Goal: Navigation & Orientation: Find specific page/section

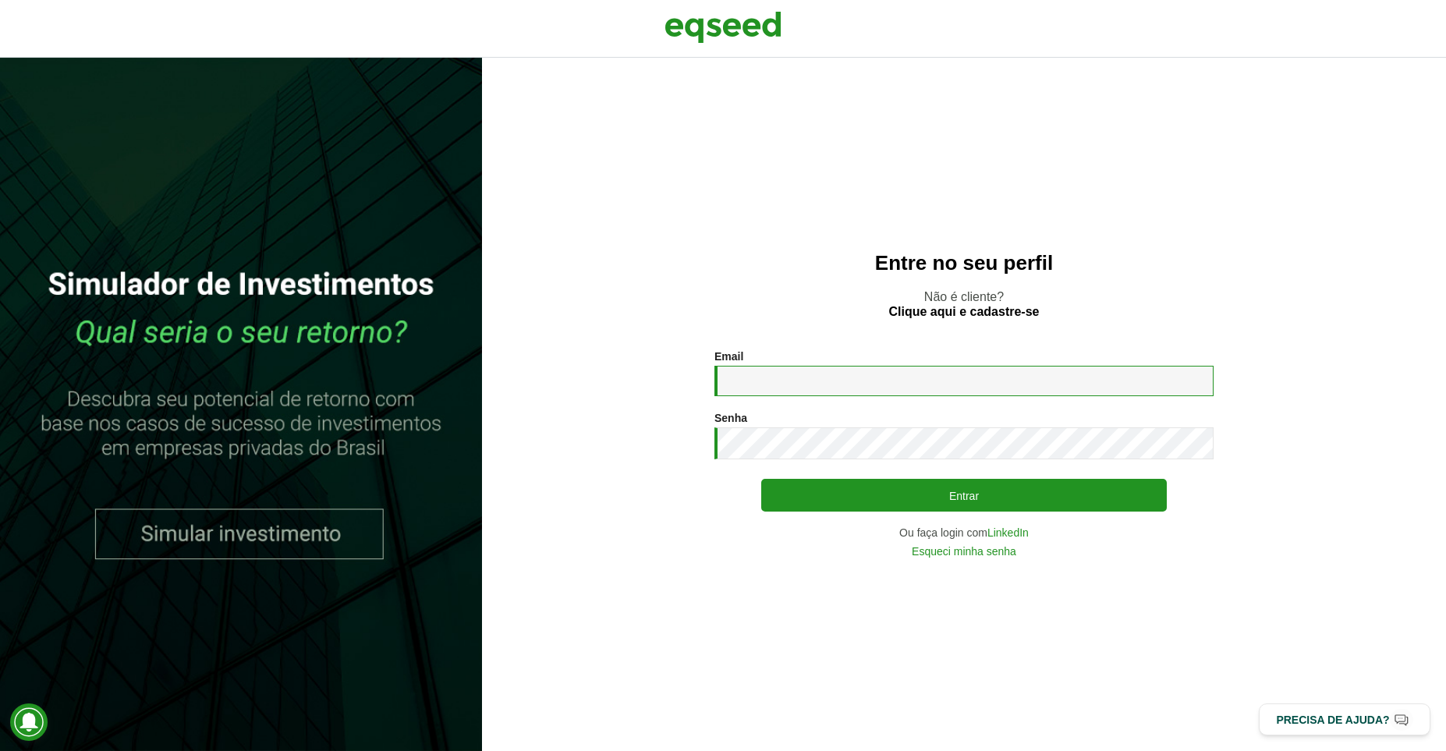
type input "**********"
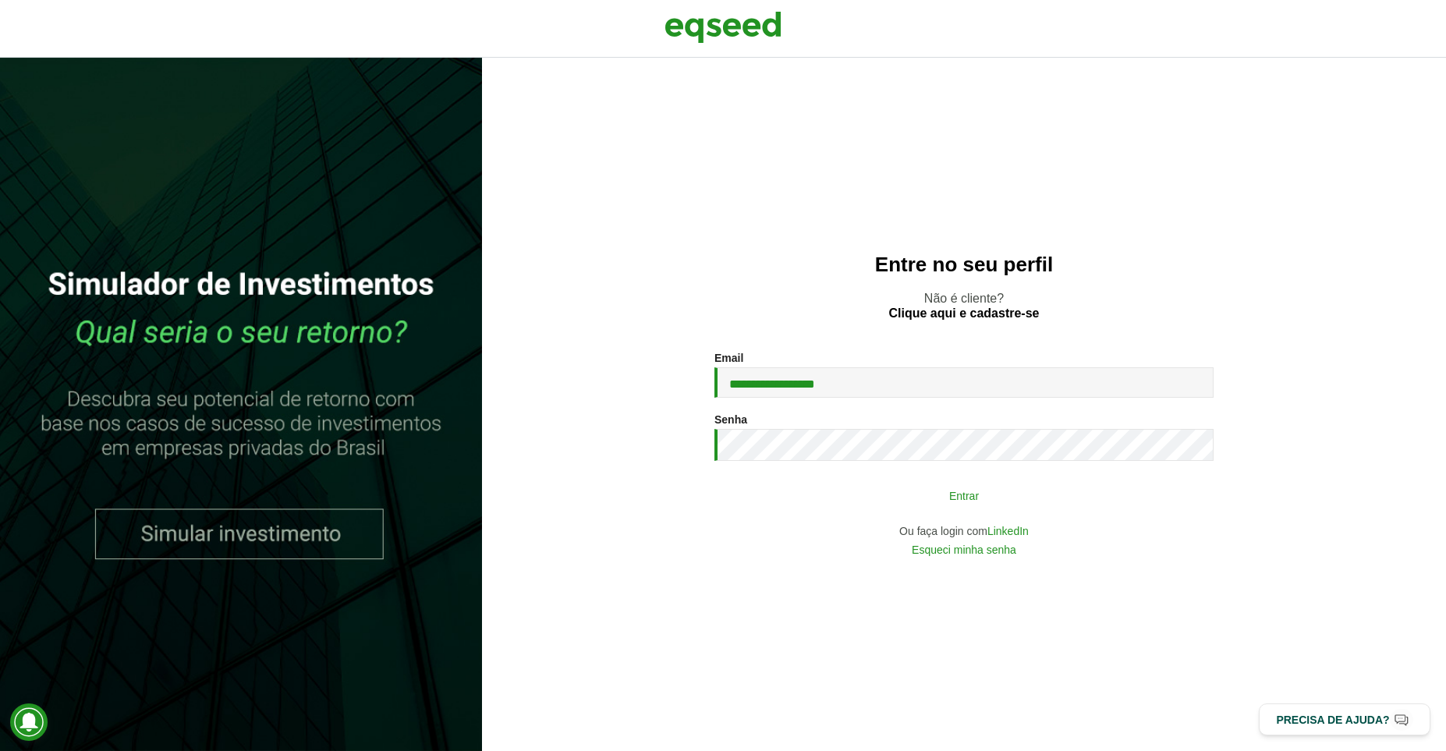
click at [918, 506] on button "Entrar" at bounding box center [964, 496] width 406 height 30
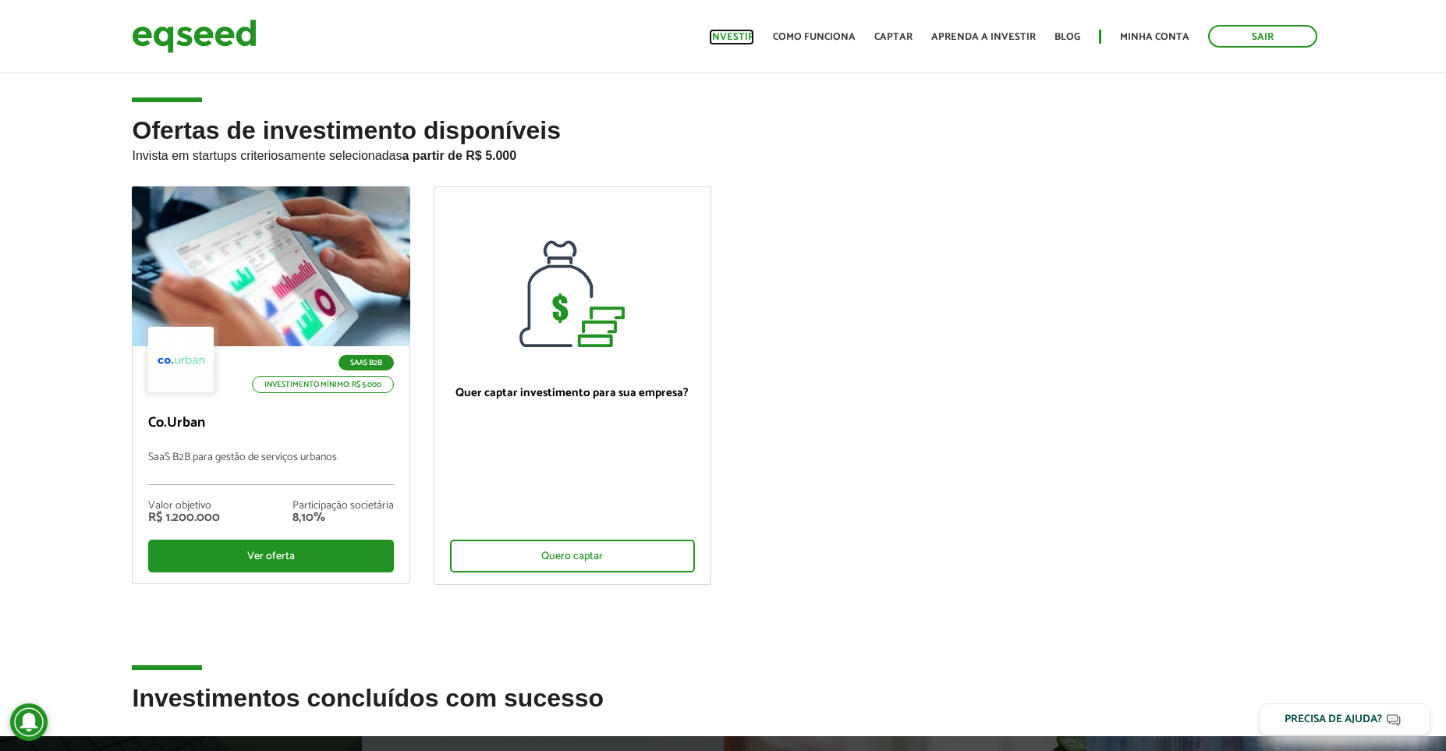
click at [730, 37] on link "Investir" at bounding box center [731, 37] width 45 height 10
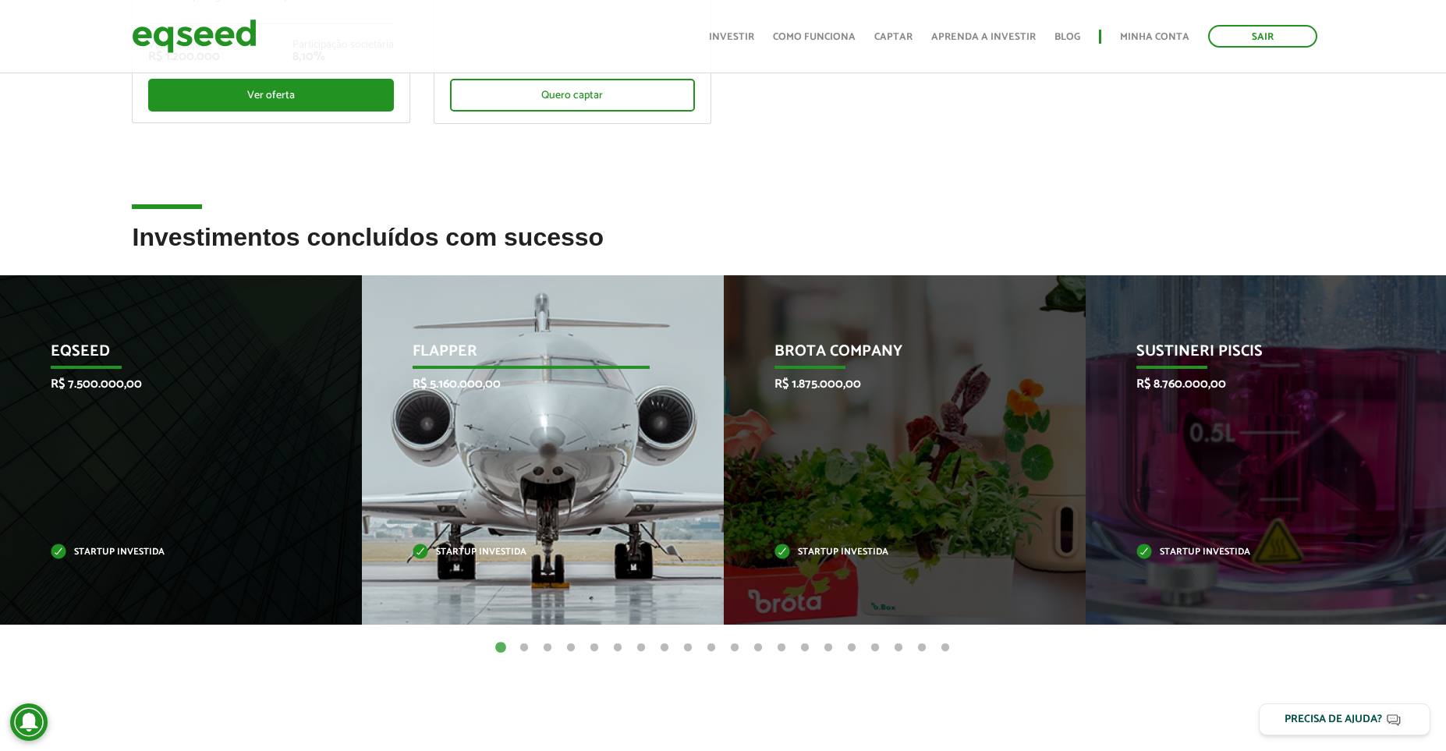
scroll to position [431, 0]
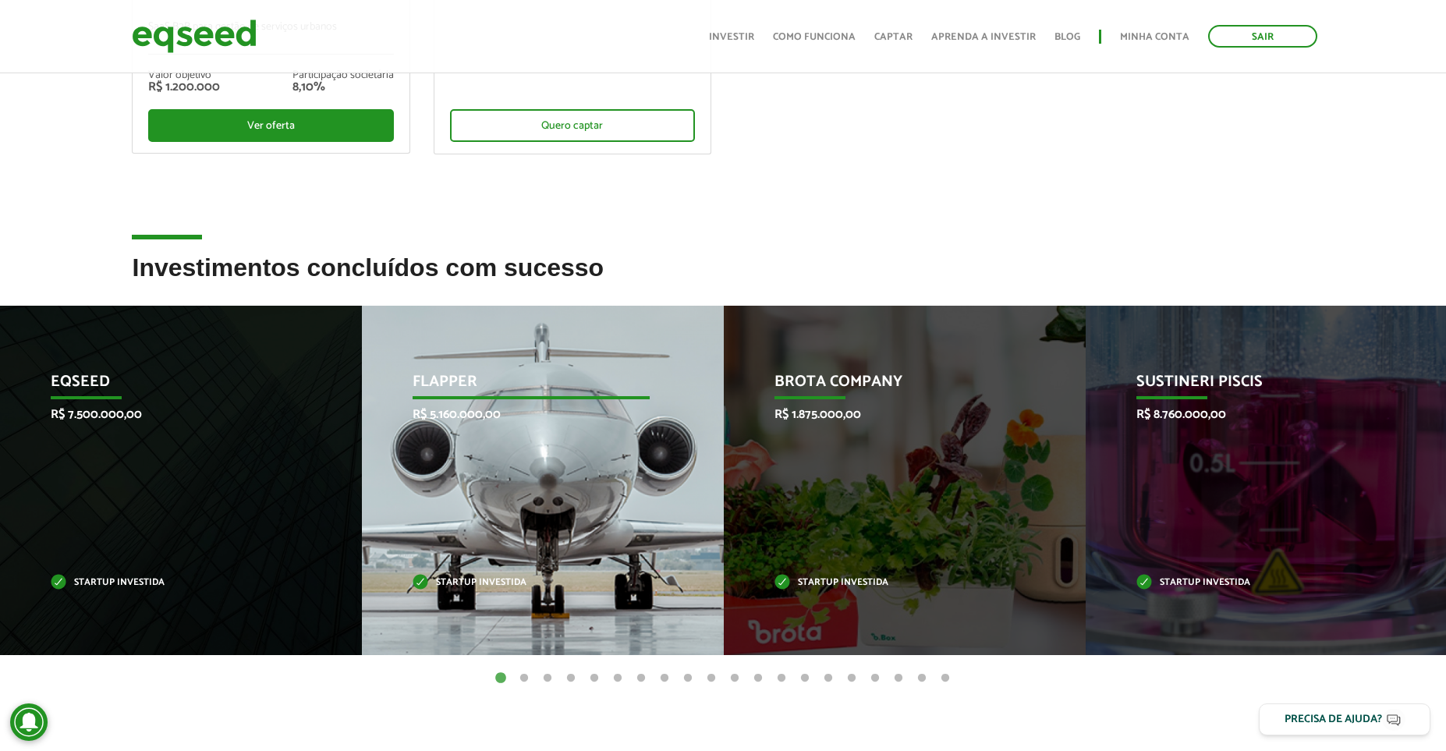
click at [506, 460] on div "Flapper R$ 5.160.000,00 Startup investida" at bounding box center [531, 481] width 339 height 350
click at [429, 373] on p "Flapper" at bounding box center [531, 386] width 237 height 27
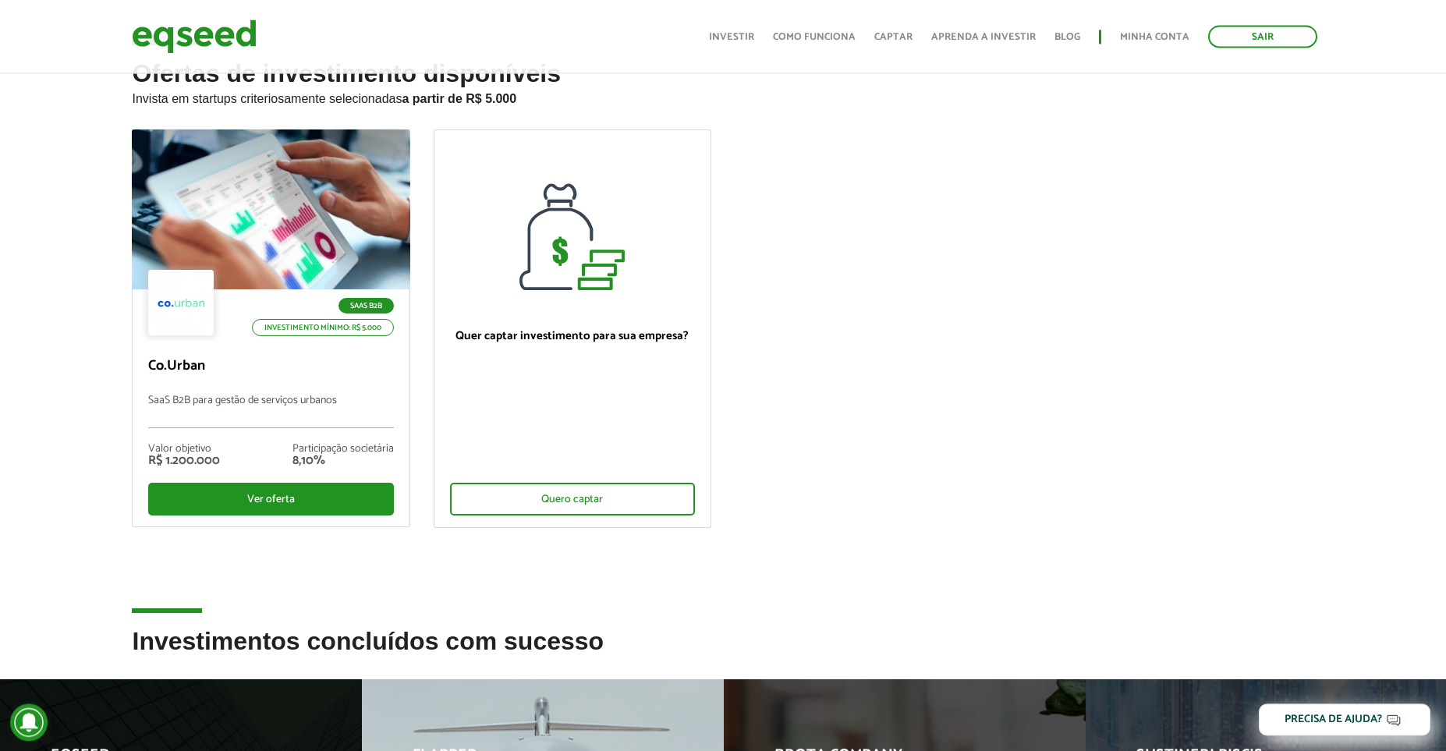
scroll to position [0, 0]
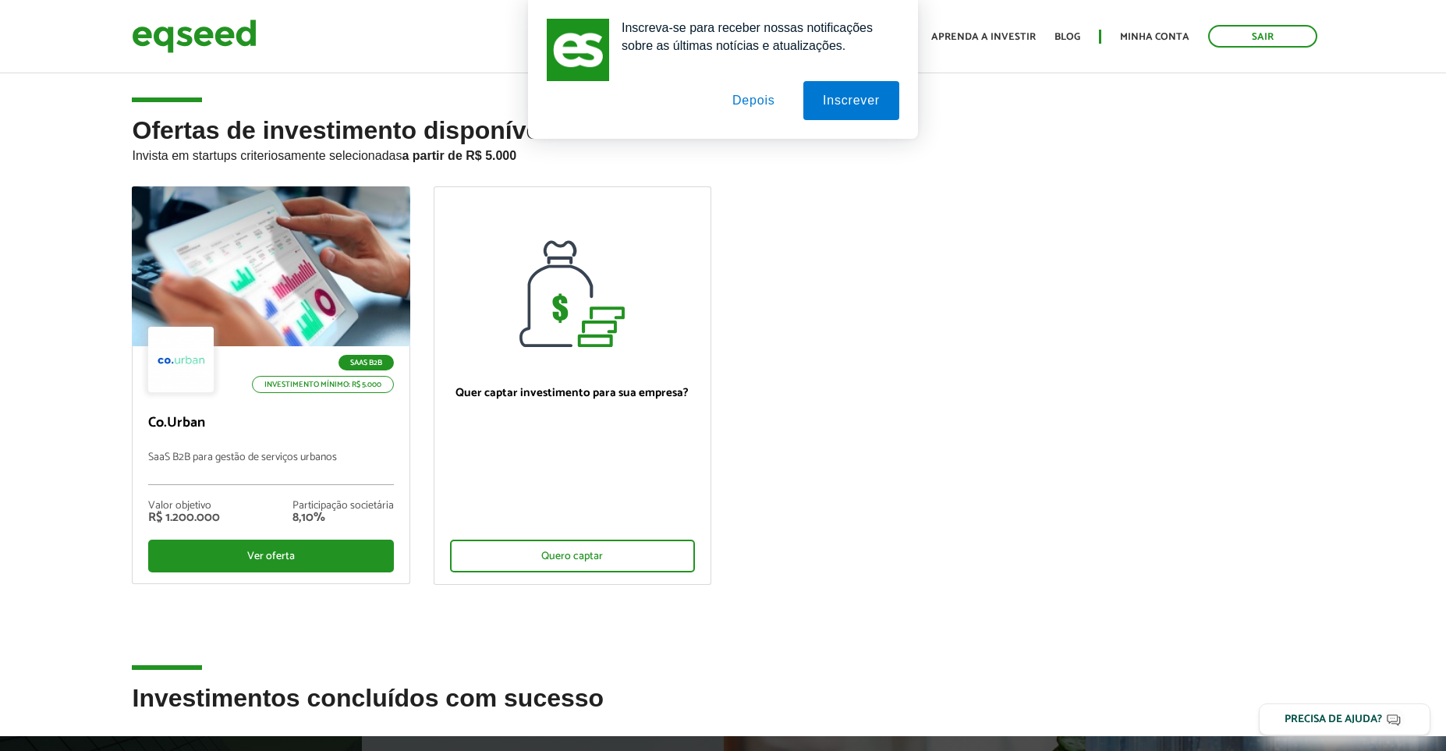
click at [749, 100] on button "Depois" at bounding box center [754, 100] width 82 height 39
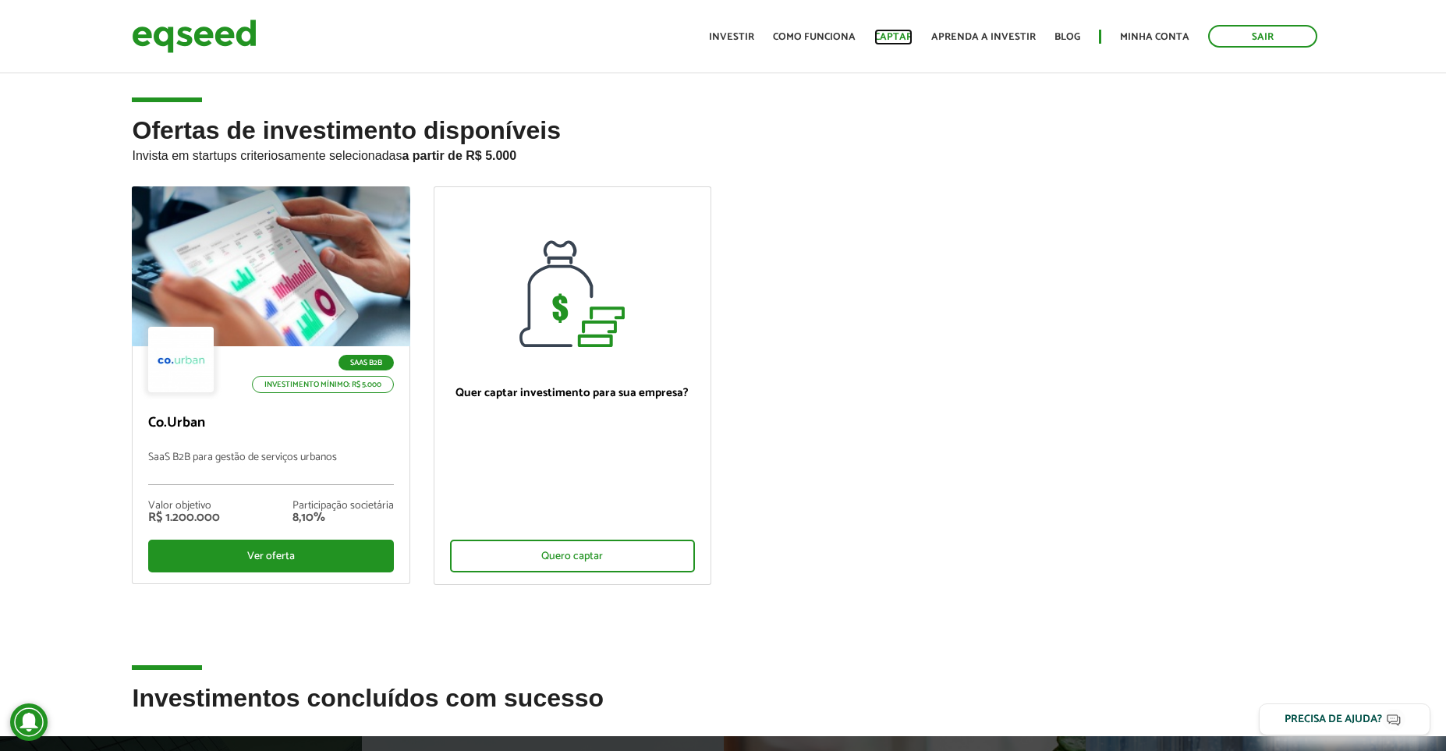
click at [891, 38] on link "Captar" at bounding box center [894, 37] width 38 height 10
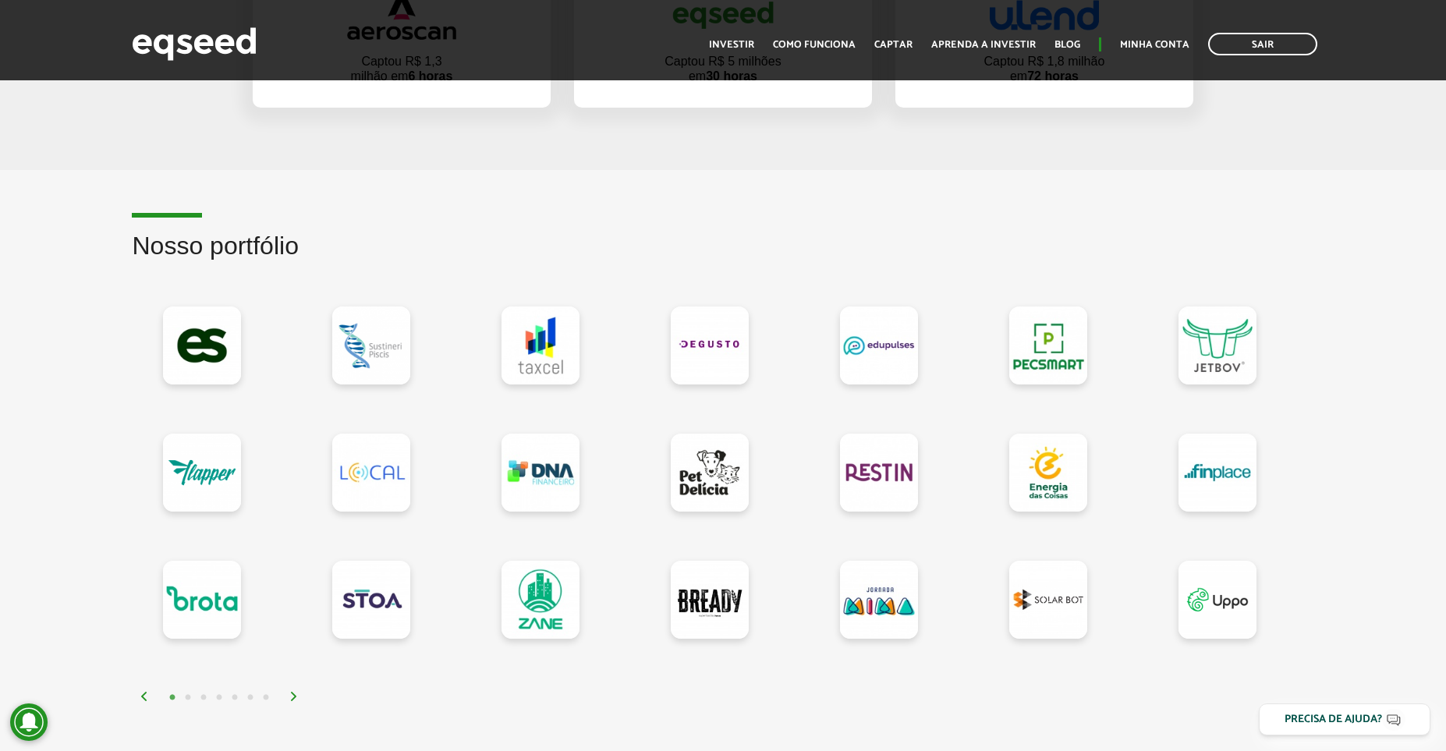
scroll to position [538, 0]
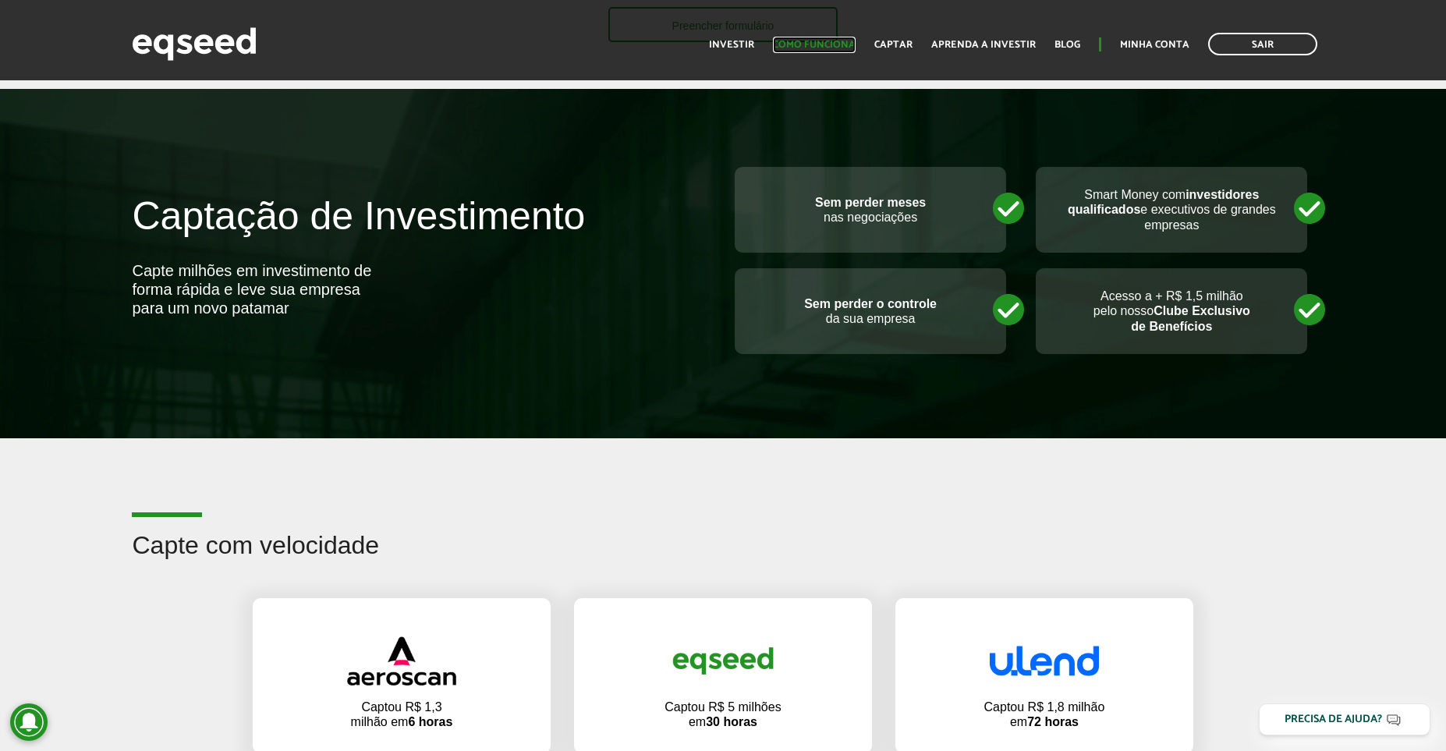
click at [796, 49] on link "Como funciona" at bounding box center [814, 45] width 83 height 10
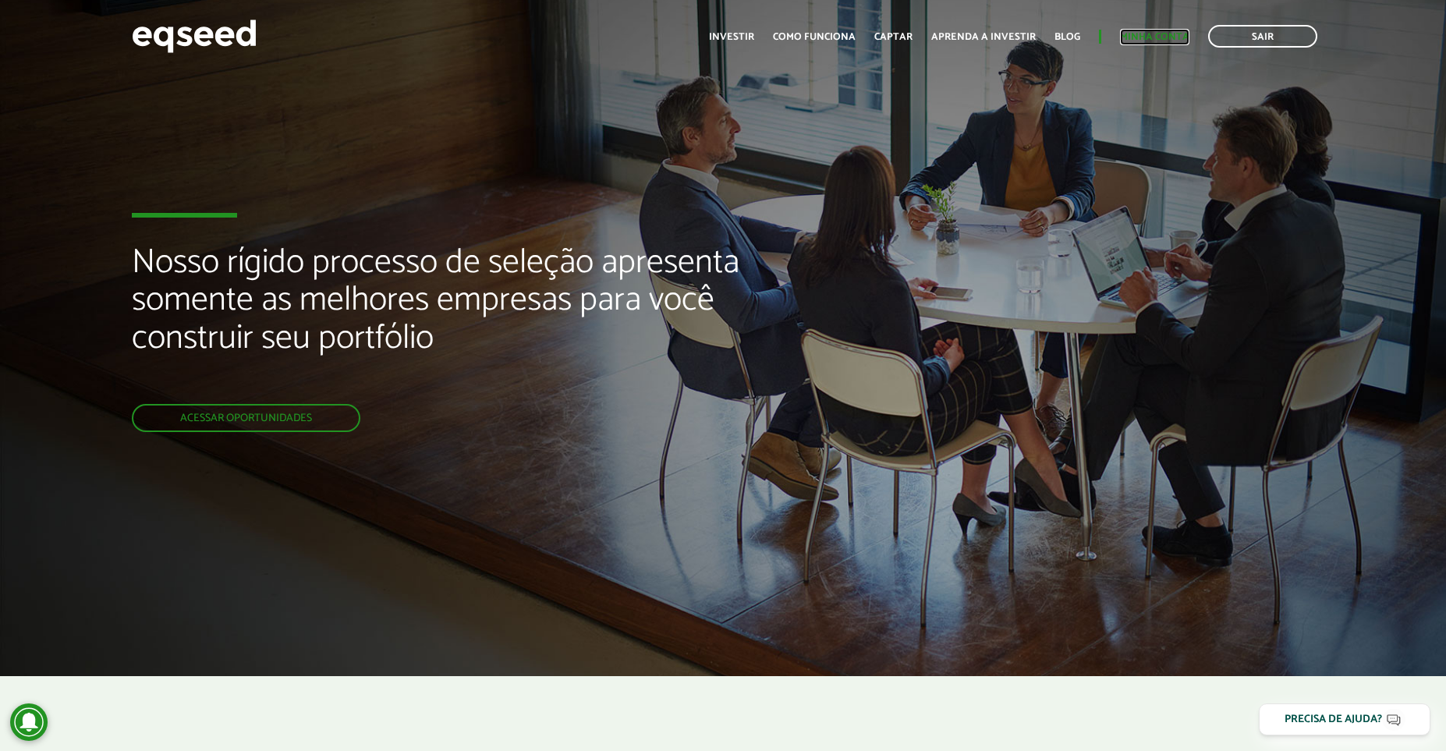
click at [1139, 41] on link "Minha conta" at bounding box center [1154, 37] width 69 height 10
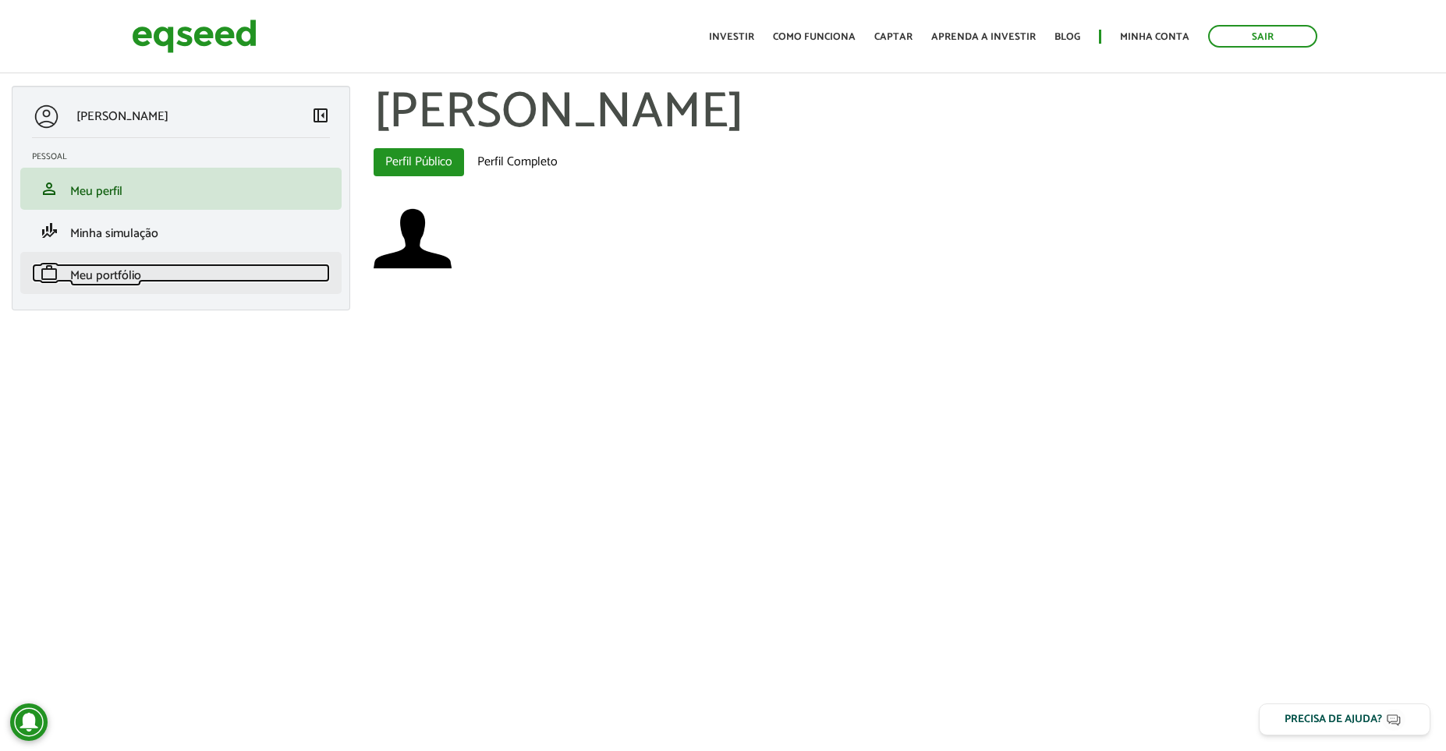
click at [139, 273] on span "Meu portfólio" at bounding box center [105, 275] width 71 height 21
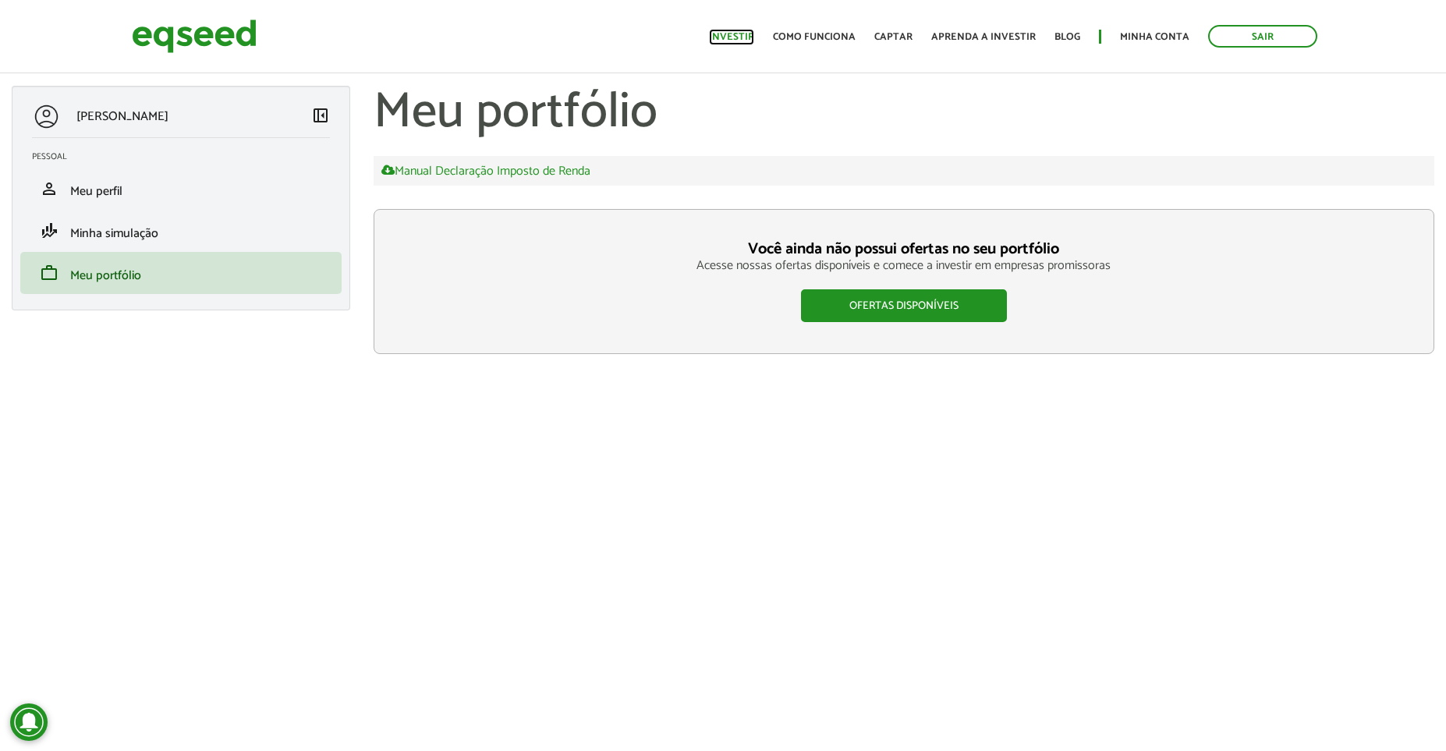
click at [746, 37] on link "Investir" at bounding box center [731, 37] width 45 height 10
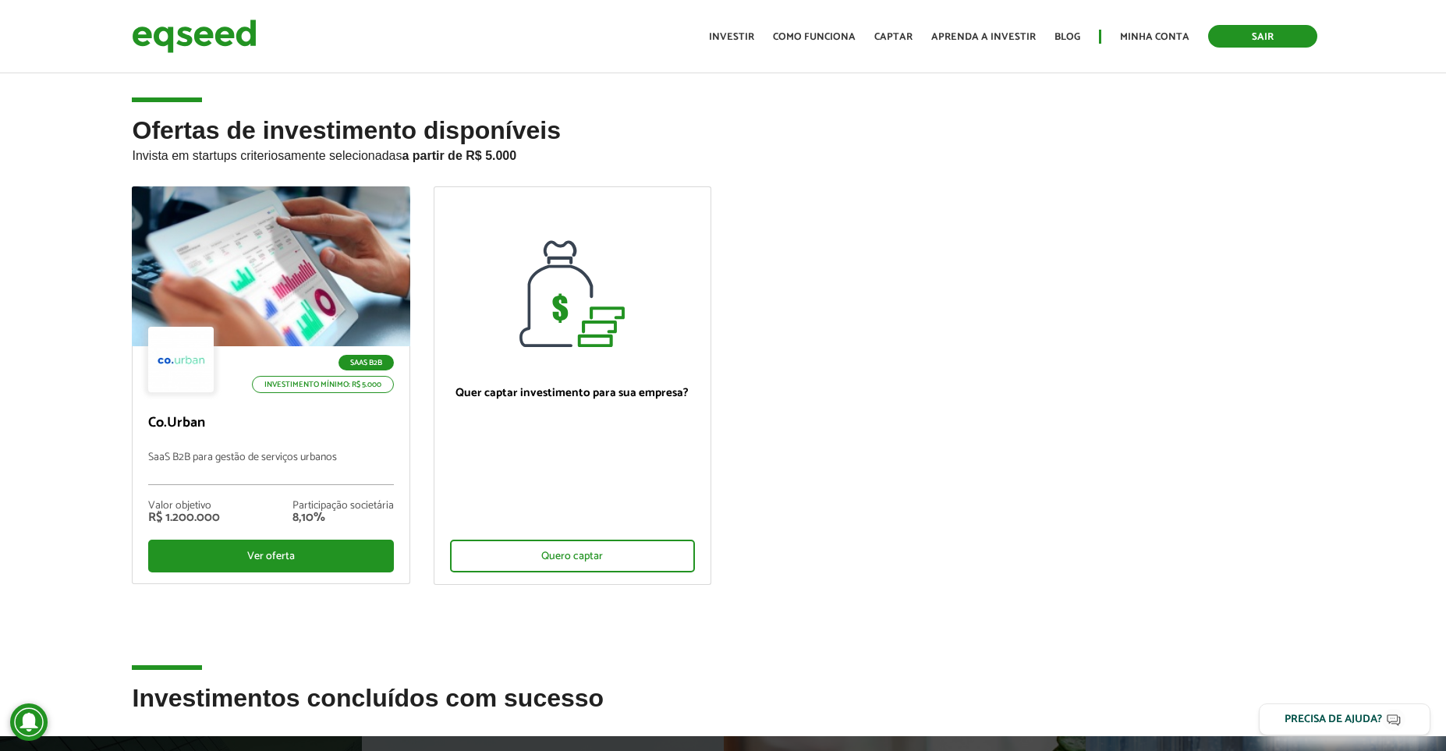
click at [1248, 38] on link "Sair" at bounding box center [1263, 36] width 109 height 23
